Goal: Task Accomplishment & Management: Complete application form

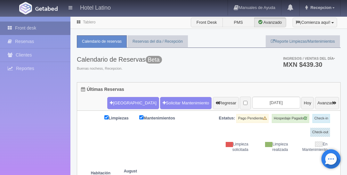
click at [18, 27] on link "Front desk" at bounding box center [35, 27] width 70 height 13
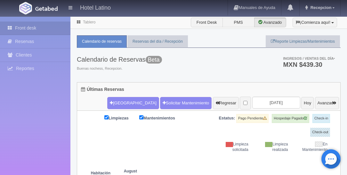
scroll to position [73, 0]
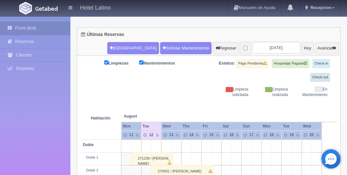
click at [172, 140] on td at bounding box center [176, 145] width 10 height 13
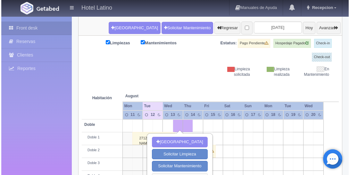
scroll to position [91, 0]
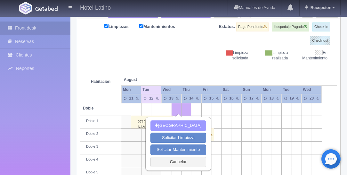
click at [179, 124] on button "[GEOGRAPHIC_DATA]" at bounding box center [178, 125] width 55 height 11
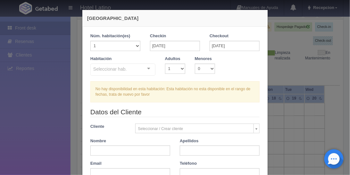
click at [147, 68] on div at bounding box center [148, 69] width 13 height 10
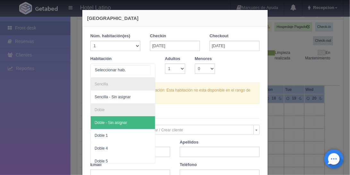
click at [119, 120] on span "Doble - Sin asignar" at bounding box center [110, 122] width 33 height 4
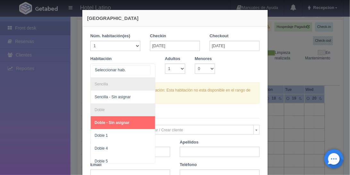
click at [146, 67] on div at bounding box center [148, 69] width 13 height 10
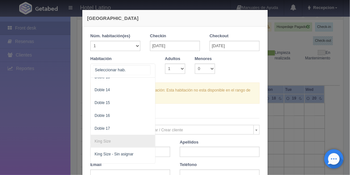
scroll to position [219, 0]
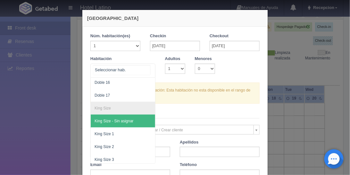
click at [127, 110] on li "King Size" at bounding box center [123, 108] width 64 height 13
click at [134, 117] on span "King Size - Sin asignar" at bounding box center [123, 120] width 64 height 13
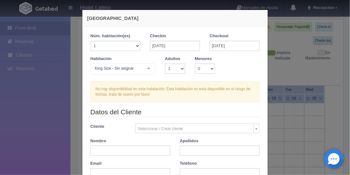
drag, startPoint x: 148, startPoint y: 66, endPoint x: 145, endPoint y: 69, distance: 3.9
click at [148, 66] on div at bounding box center [148, 69] width 13 height 10
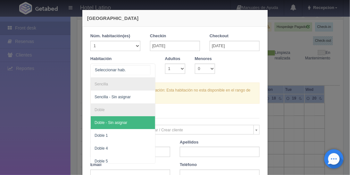
scroll to position [0, 0]
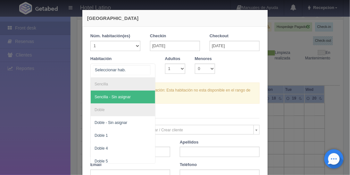
click at [128, 98] on span "Sencilla - Sin asignar" at bounding box center [112, 96] width 36 height 4
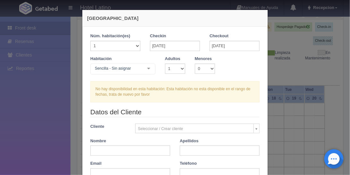
checkbox input "false"
click at [215, 50] on input "[DATE]" at bounding box center [234, 46] width 50 height 10
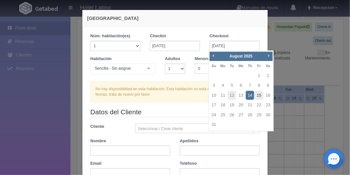
click at [258, 94] on link "15" at bounding box center [259, 95] width 8 height 9
type input "[DATE]"
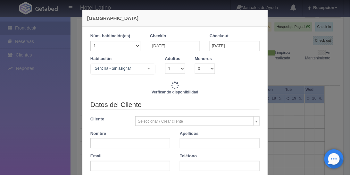
checkbox input "false"
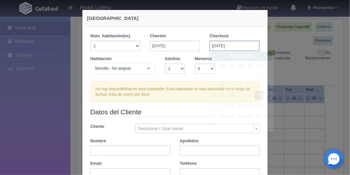
click at [227, 46] on input "[DATE]" at bounding box center [234, 46] width 50 height 10
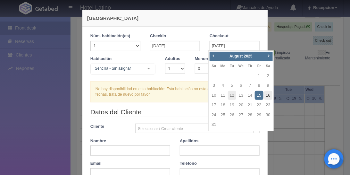
click at [266, 93] on link "16" at bounding box center [268, 95] width 8 height 9
type input "[DATE]"
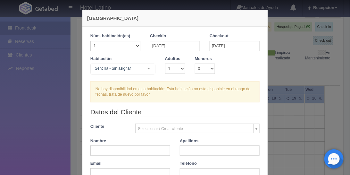
checkbox input "false"
click at [224, 47] on input "[DATE]" at bounding box center [234, 46] width 50 height 10
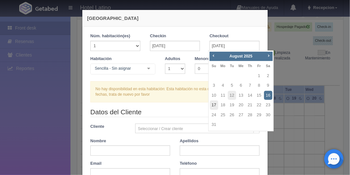
click at [215, 108] on link "17" at bounding box center [214, 104] width 8 height 9
type input "[DATE]"
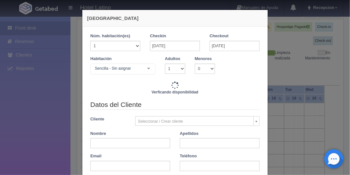
checkbox input "false"
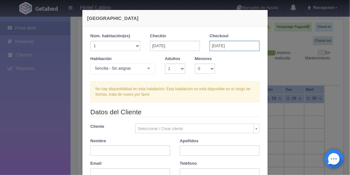
click at [226, 45] on input "[DATE]" at bounding box center [234, 46] width 50 height 10
